Goal: Task Accomplishment & Management: Use online tool/utility

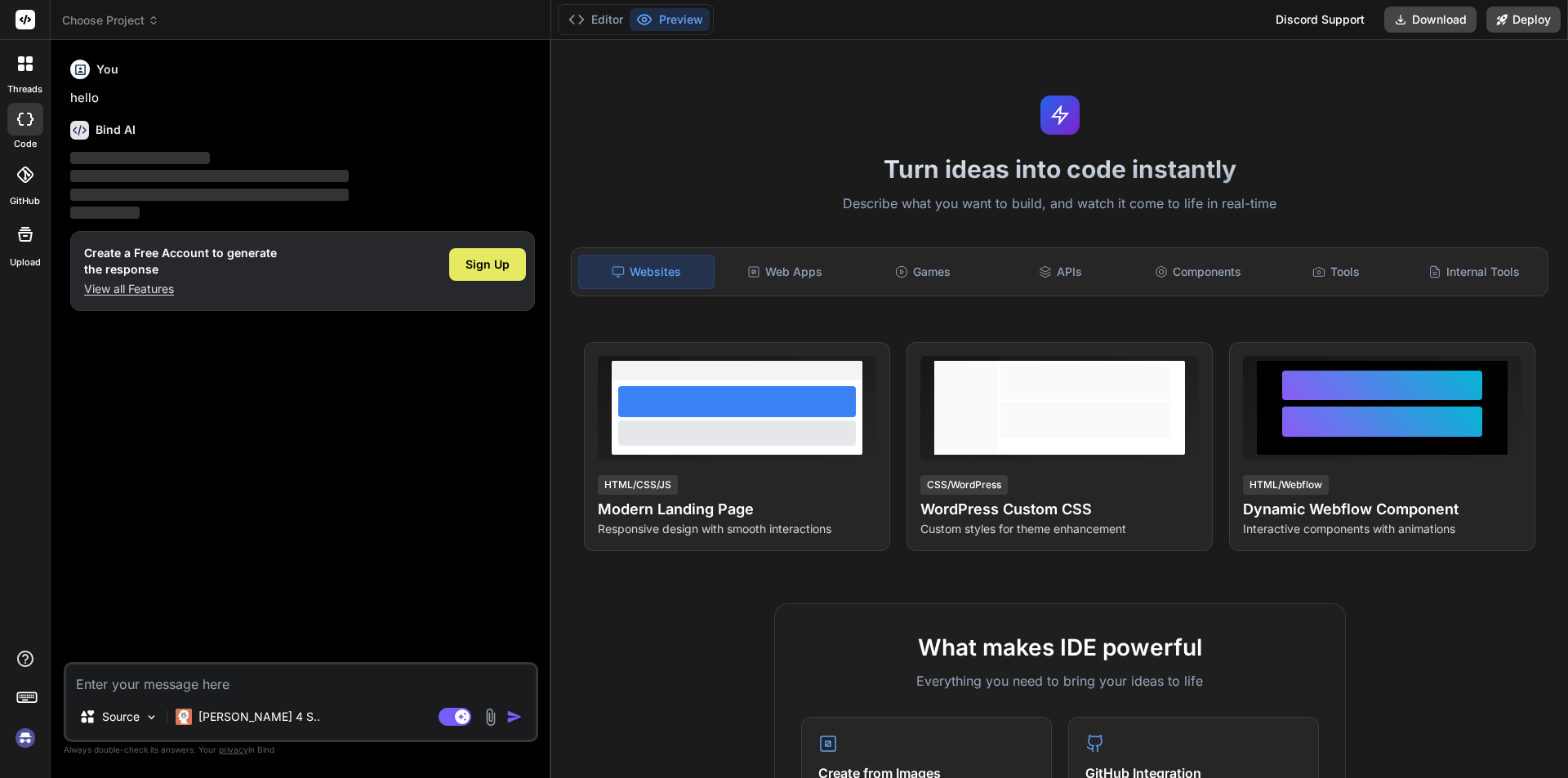
click at [502, 264] on span "Sign Up" at bounding box center [487, 265] width 44 height 16
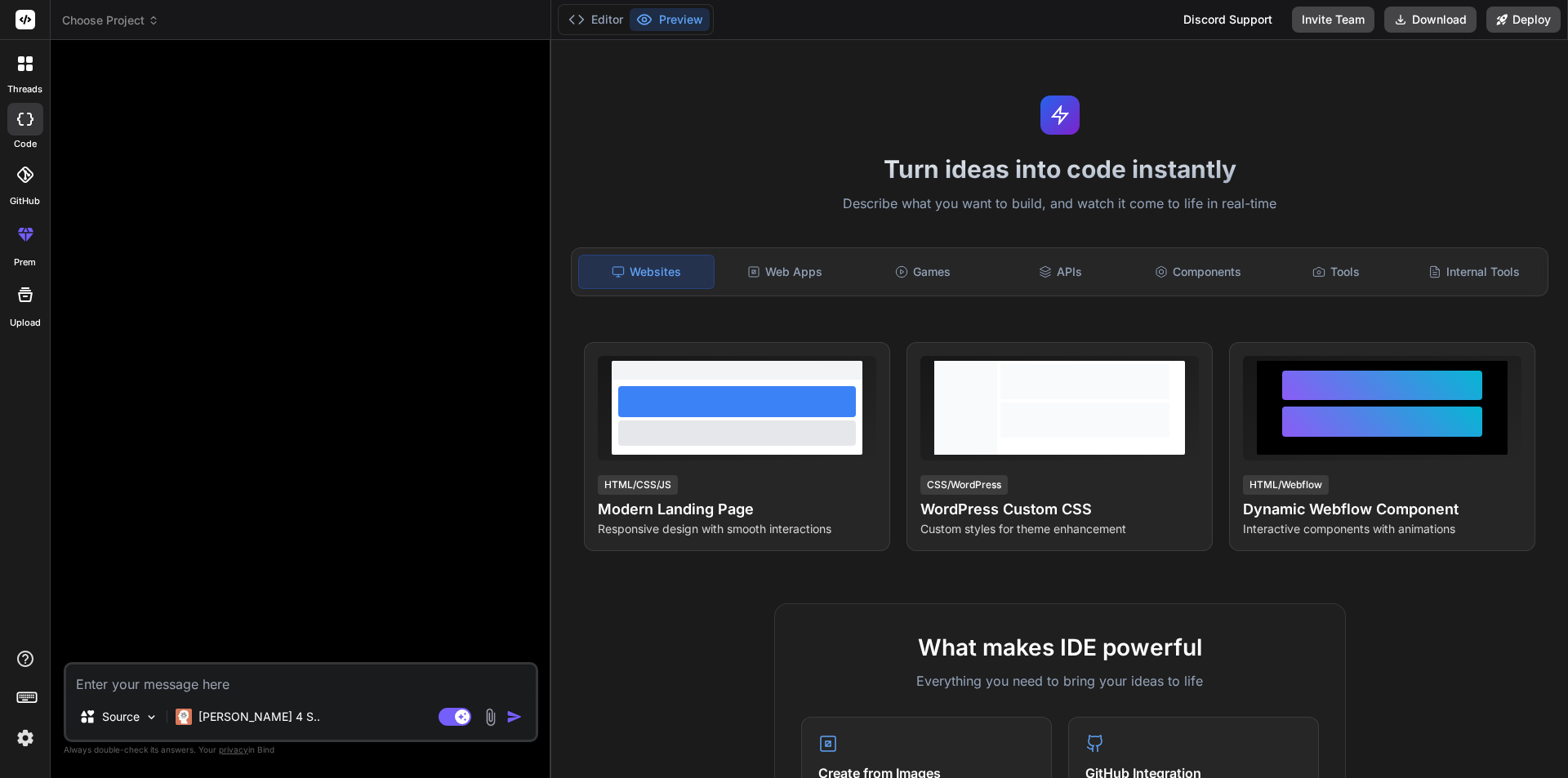
type textarea "x"
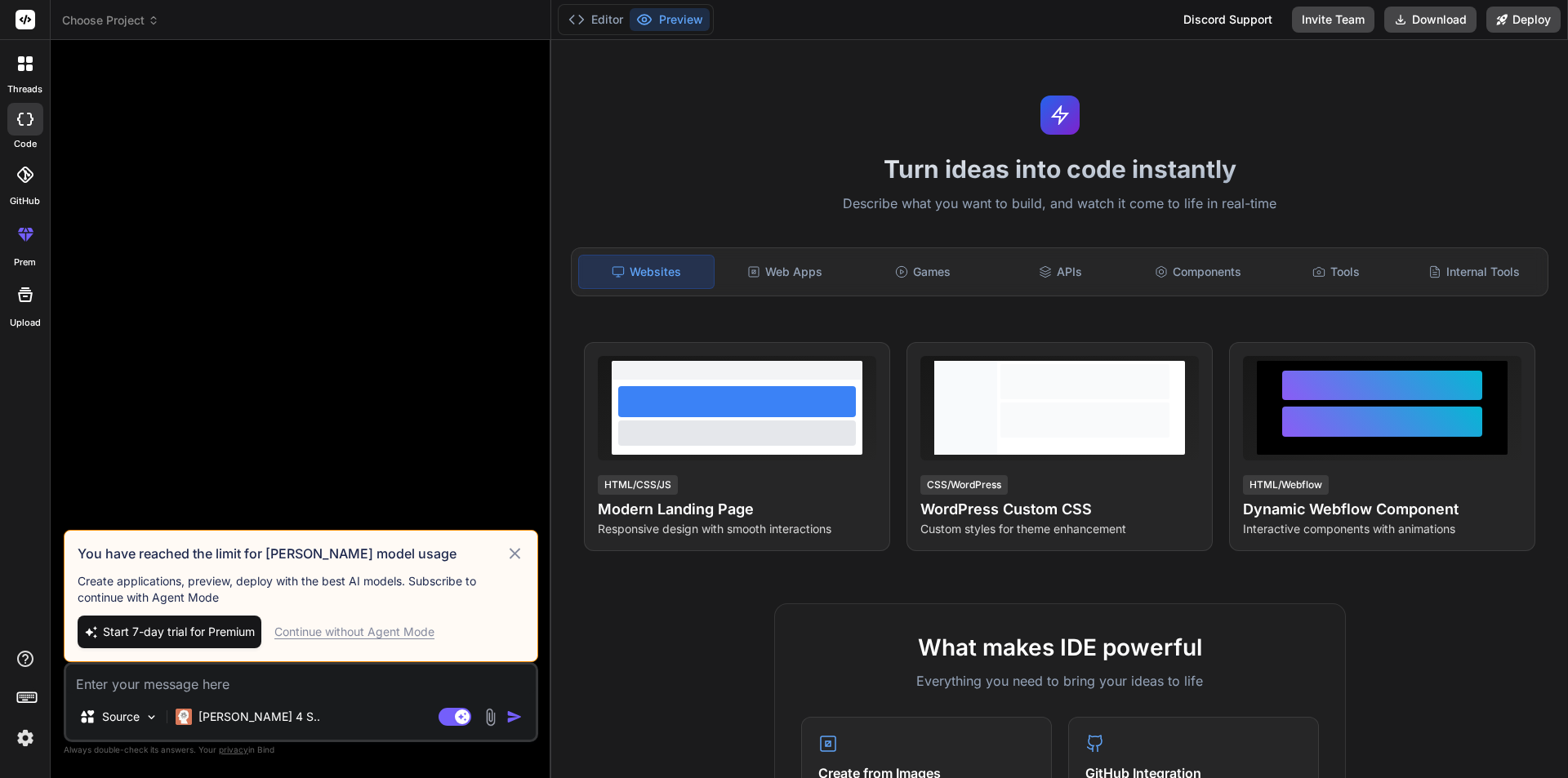
click at [248, 694] on textarea at bounding box center [300, 679] width 470 height 29
paste textarea "<form class="forms-sample" method="POST" action="{{ route('specialist.availabil…"
type textarea "<form class="forms-sample" method="POST" action="{{ route('specialist.availabil…"
type textarea "x"
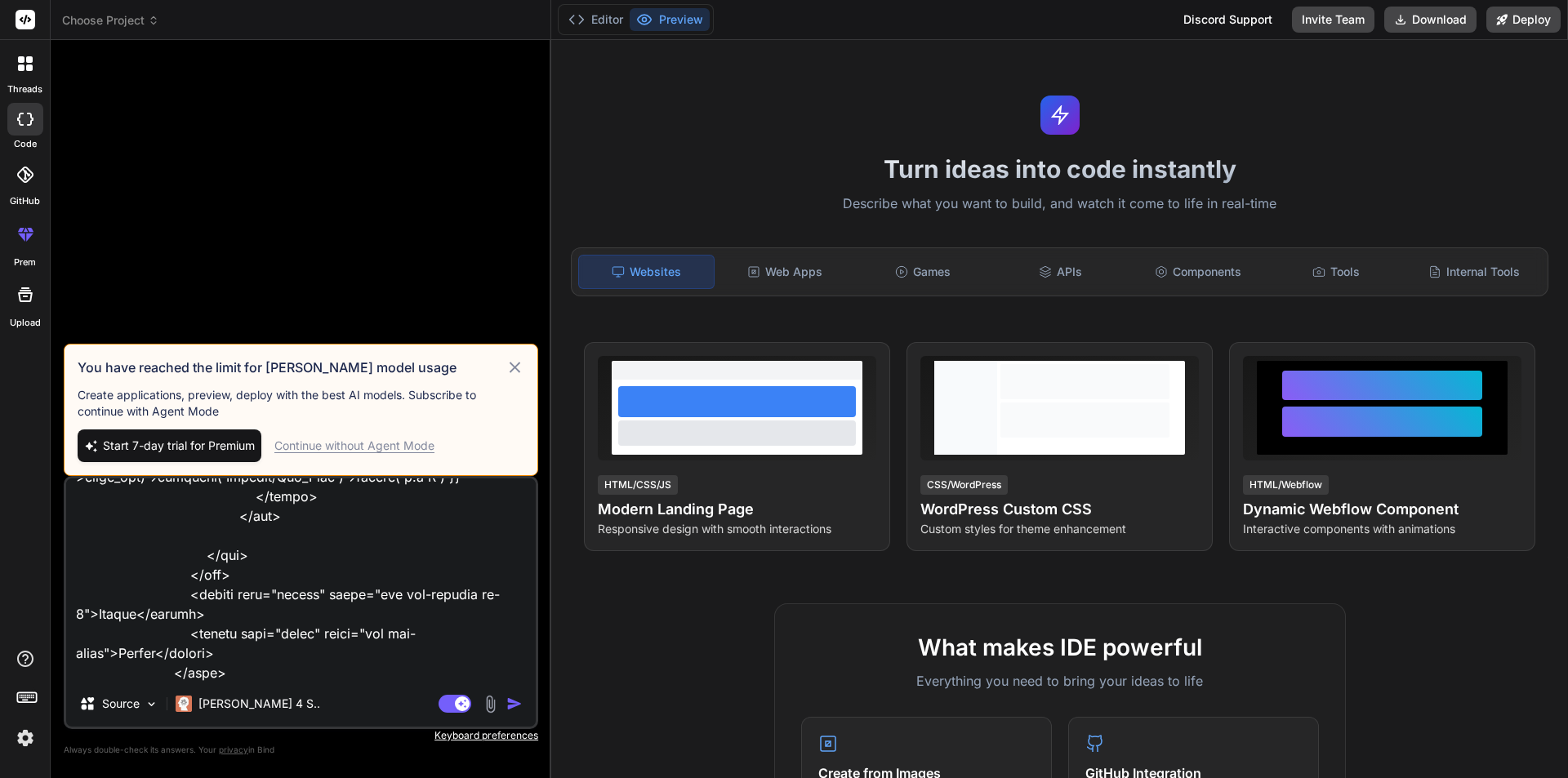
type textarea "<form class="forms-sample" method="POST" action="{{ route('specialist.availabil…"
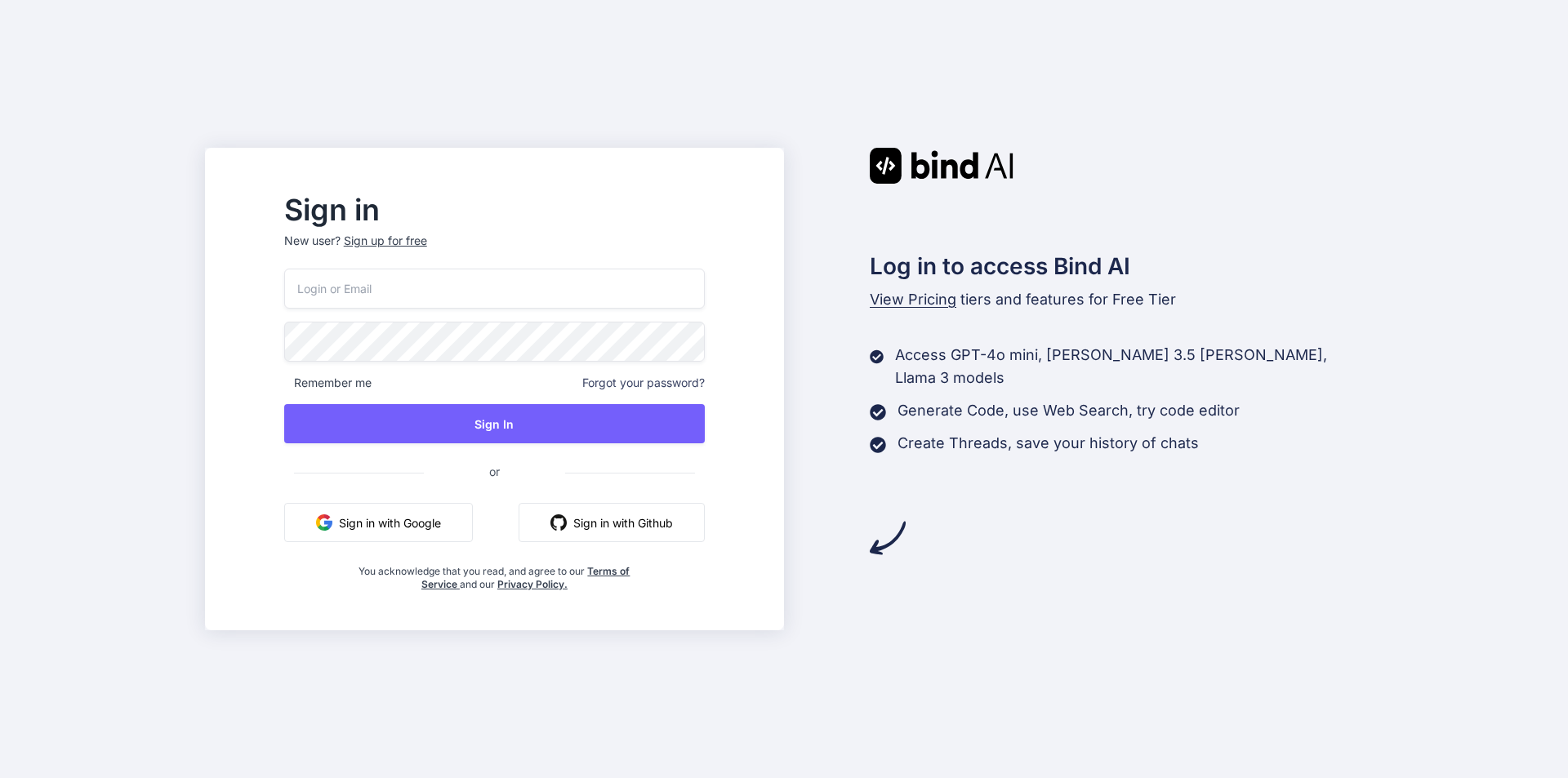
click at [422, 302] on input "email" at bounding box center [495, 289] width 421 height 40
type input "priyap@chetu.com"
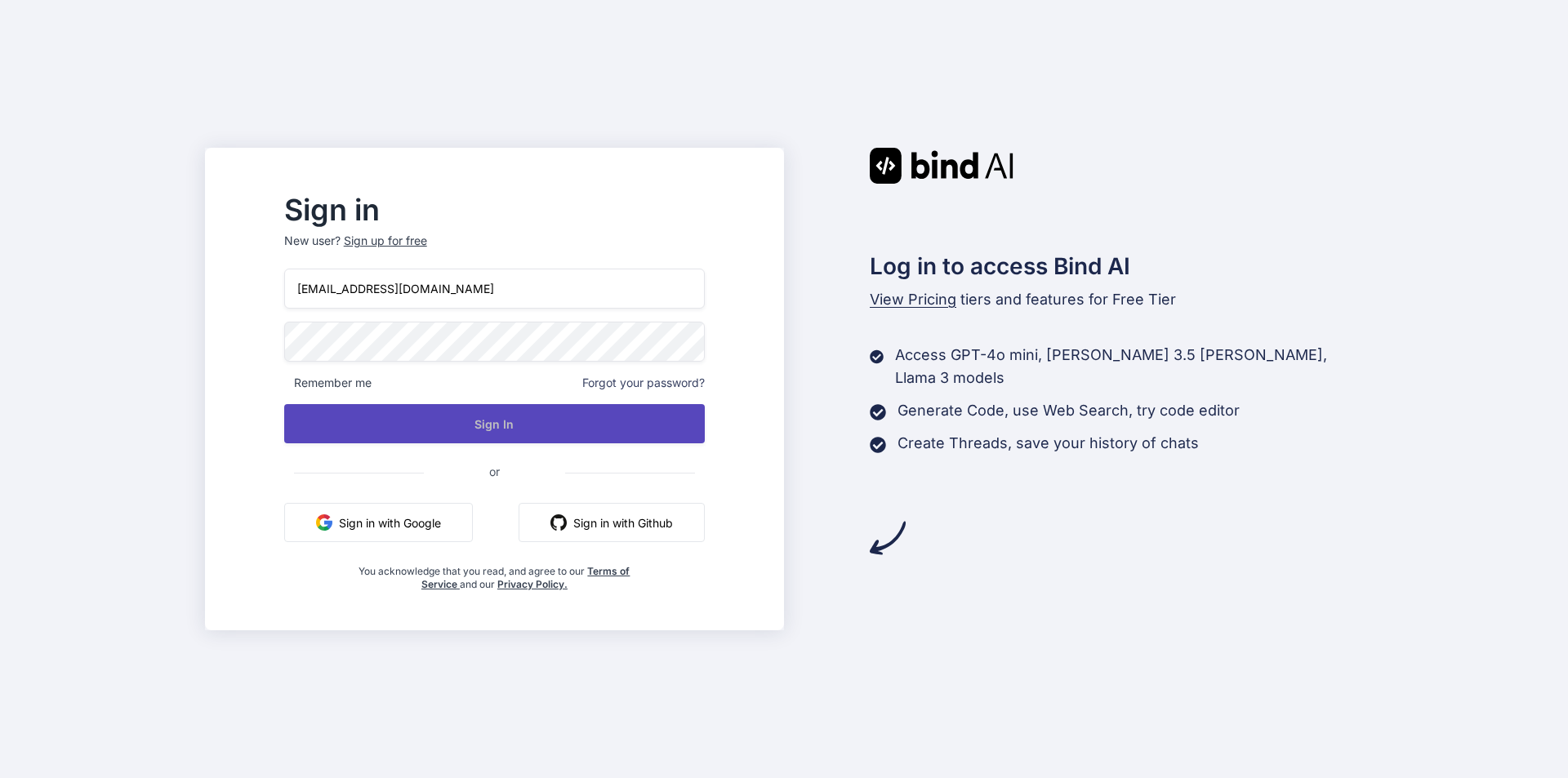
click at [474, 436] on button "Sign In" at bounding box center [495, 424] width 421 height 39
